Goal: Transaction & Acquisition: Download file/media

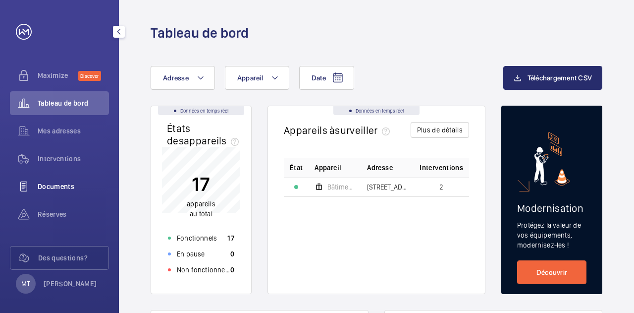
click at [64, 182] on span "Documents" at bounding box center [73, 186] width 71 height 10
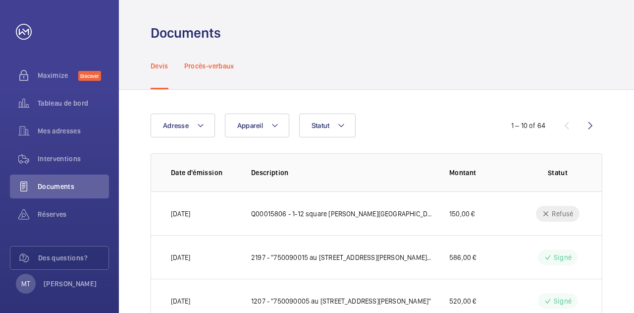
click at [217, 62] on p "Procès-verbaux" at bounding box center [209, 66] width 50 height 10
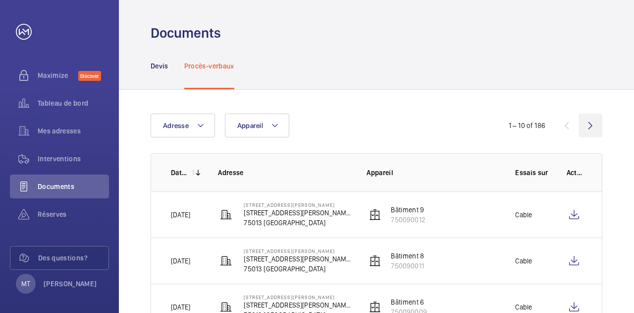
click at [594, 128] on wm-front-icon-button at bounding box center [591, 125] width 24 height 24
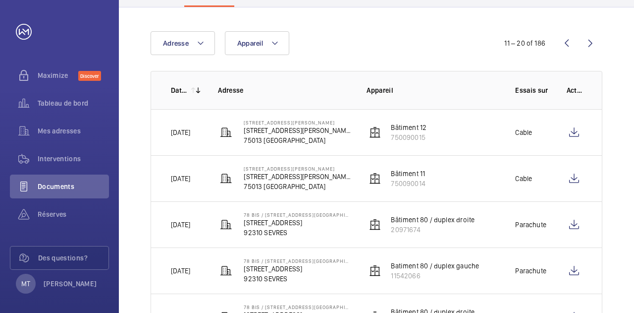
scroll to position [83, 0]
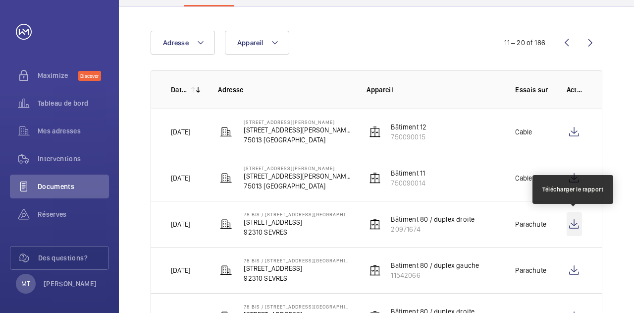
click at [578, 222] on wm-front-icon-button at bounding box center [574, 224] width 15 height 24
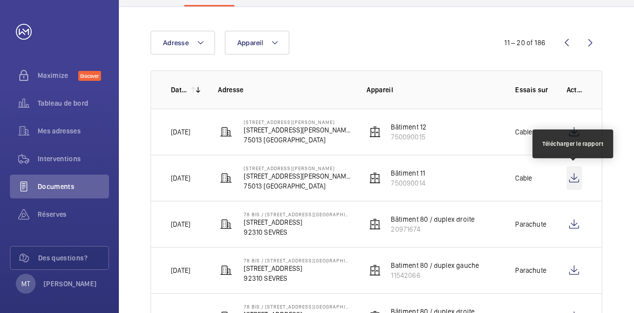
click at [576, 177] on wm-front-icon-button at bounding box center [574, 178] width 15 height 24
